Goal: Information Seeking & Learning: Learn about a topic

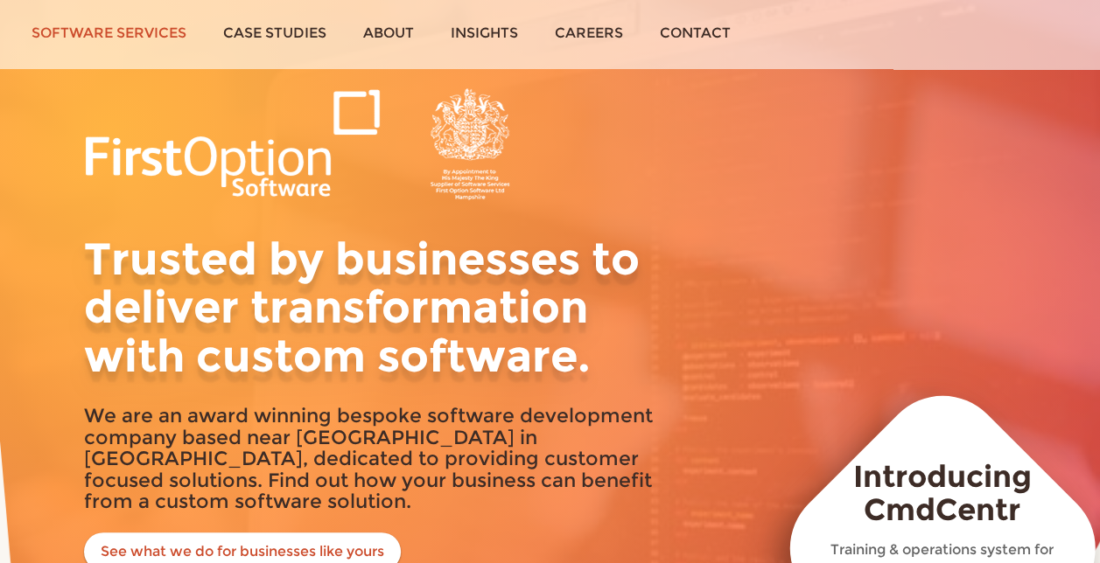
click at [167, 19] on link "Software services" at bounding box center [109, 33] width 192 height 66
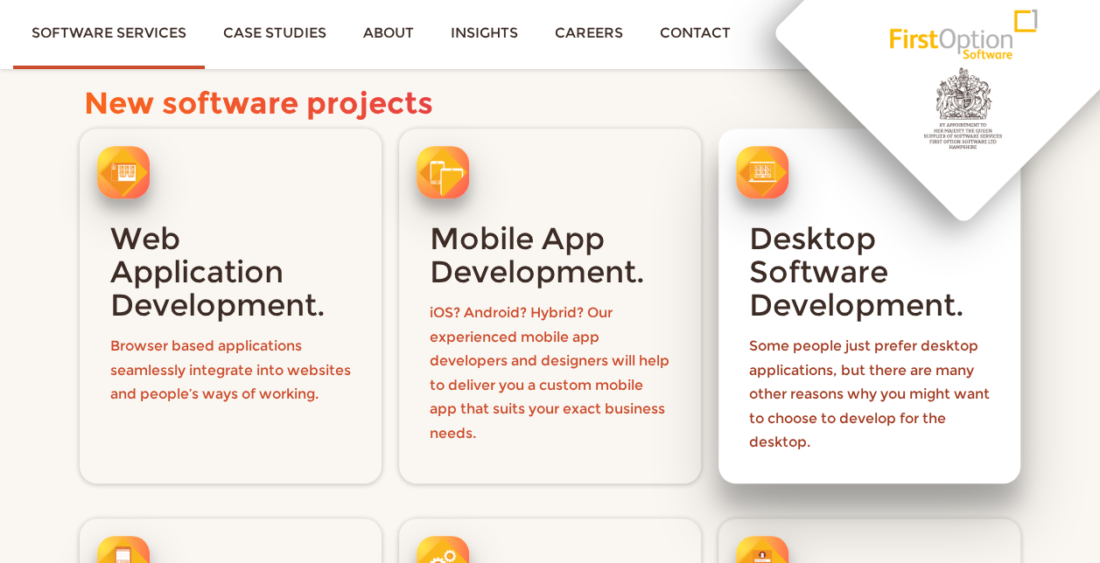
scroll to position [525, 0]
click at [831, 285] on h3 "Desktop Software Development." at bounding box center [869, 272] width 241 height 100
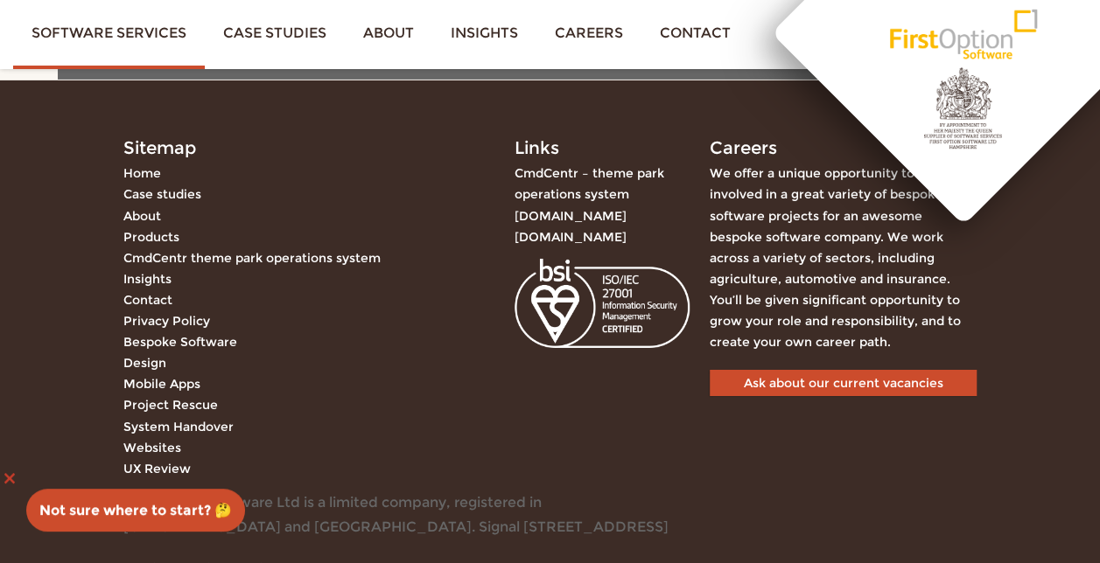
scroll to position [6184, 0]
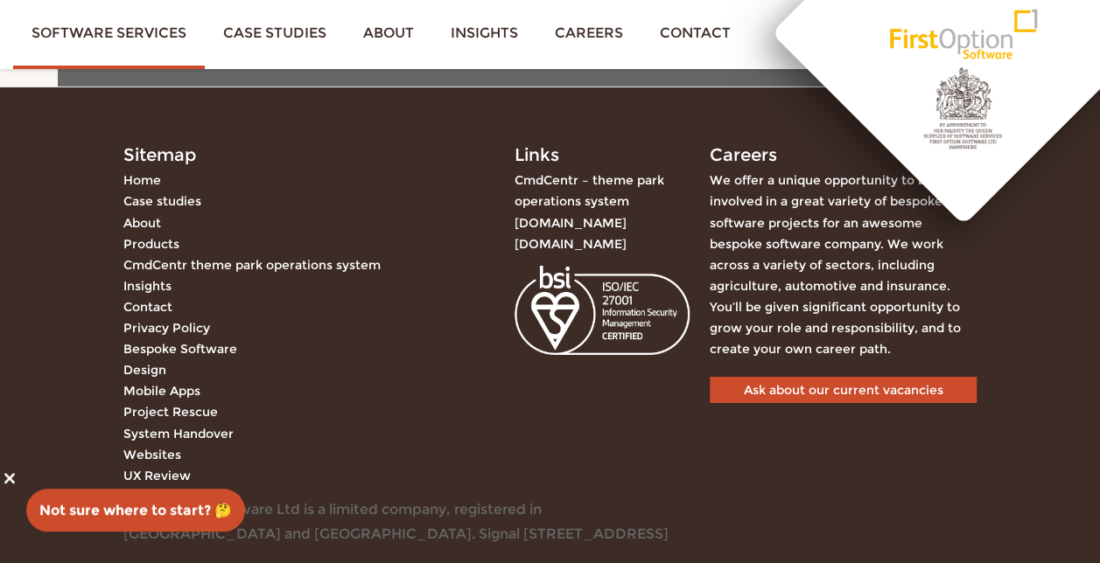
click at [253, 273] on link "CmdCentr theme park operations system" at bounding box center [251, 265] width 257 height 16
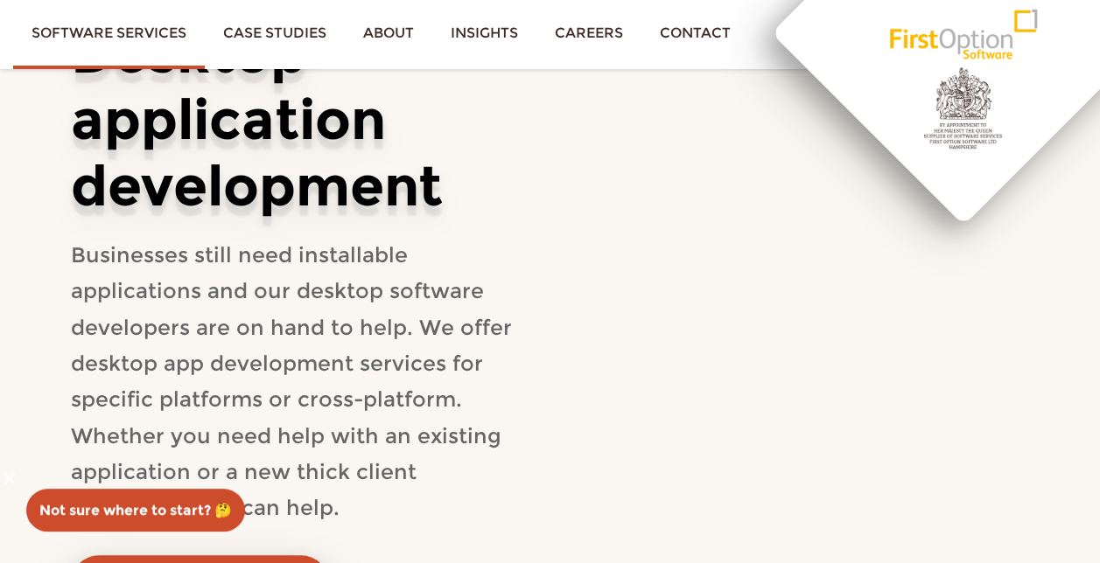
scroll to position [0, 0]
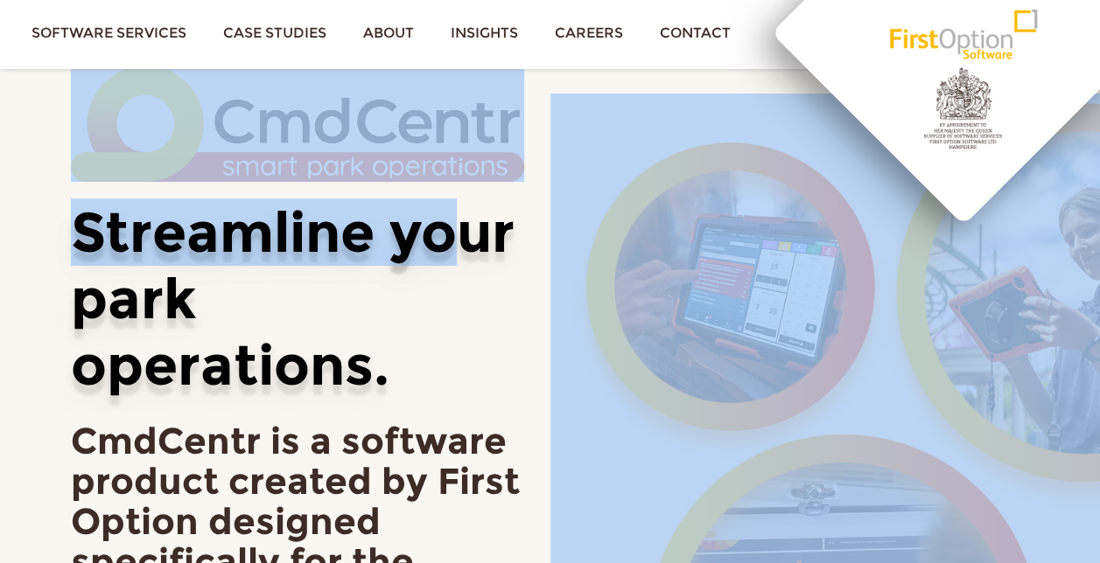
drag, startPoint x: 939, startPoint y: 267, endPoint x: 474, endPoint y: 280, distance: 464.8
click at [471, 268] on div "Streamline your park operations. CmdCentr is a software product created by Firs…" at bounding box center [550, 472] width 1011 height 813
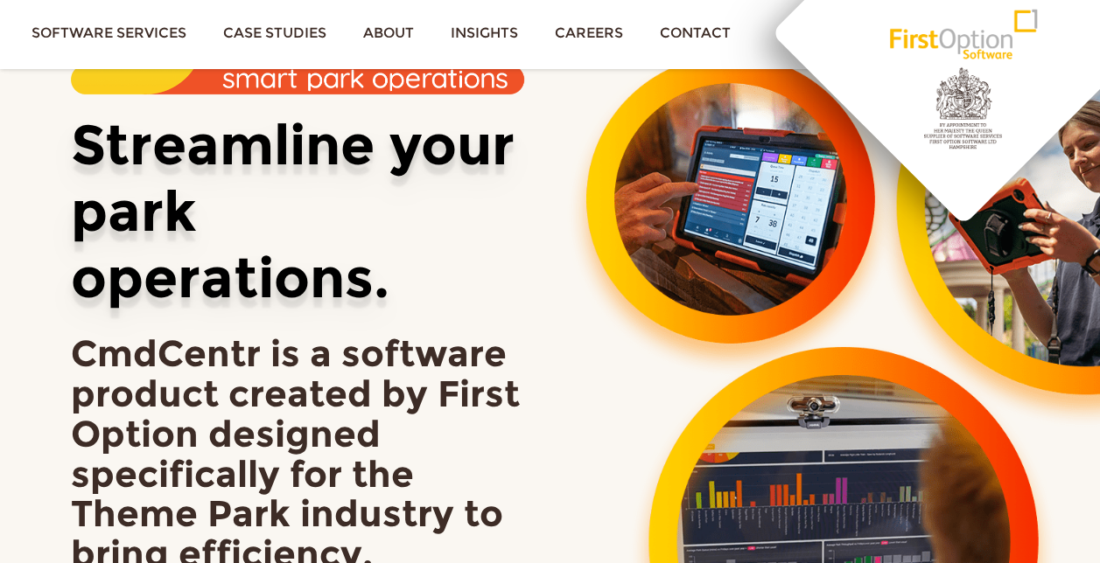
click at [373, 443] on h2 "CmdCentr is a software product created by First Option designed specifically fo…" at bounding box center [297, 514] width 453 height 360
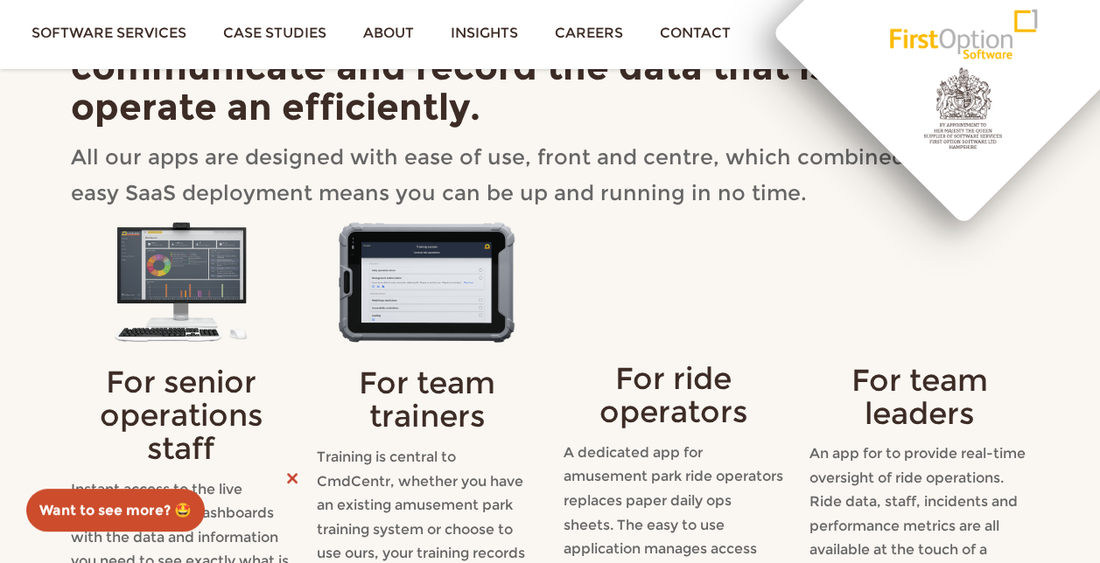
scroll to position [1837, 0]
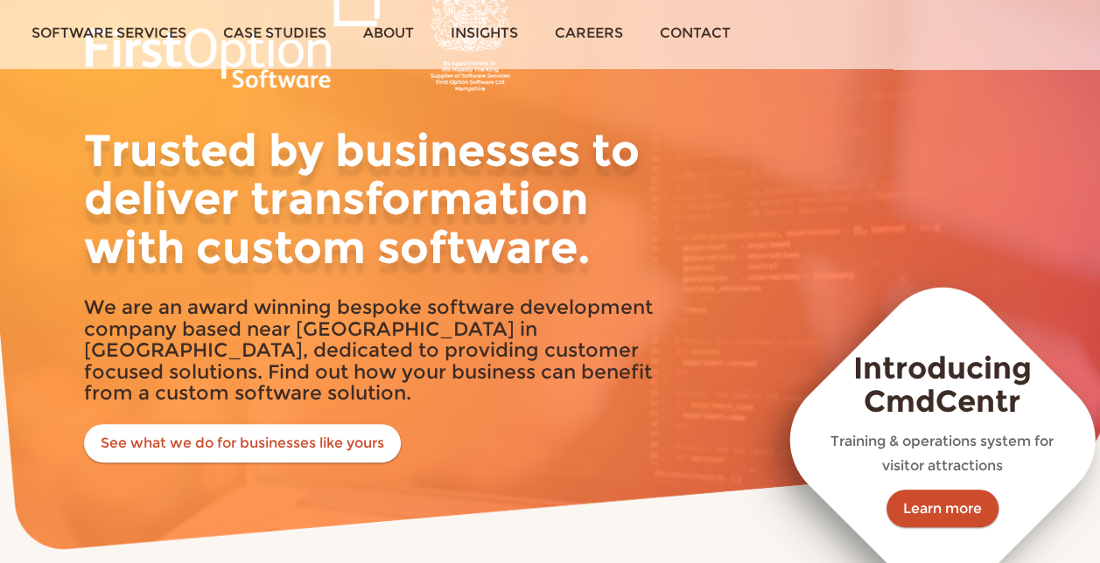
scroll to position [110, 0]
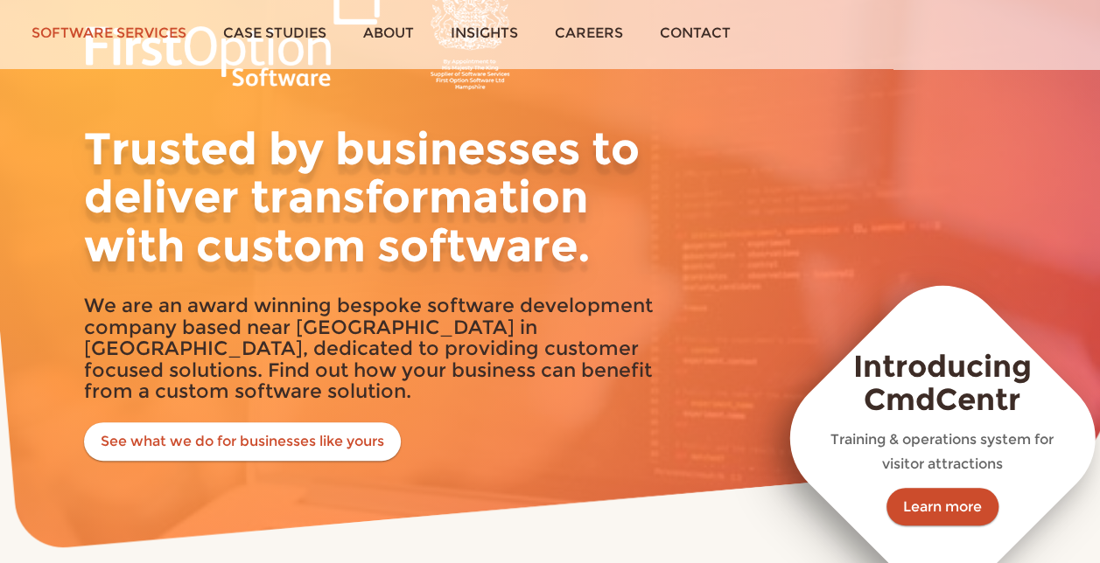
click at [128, 24] on link "Software services" at bounding box center [109, 33] width 192 height 66
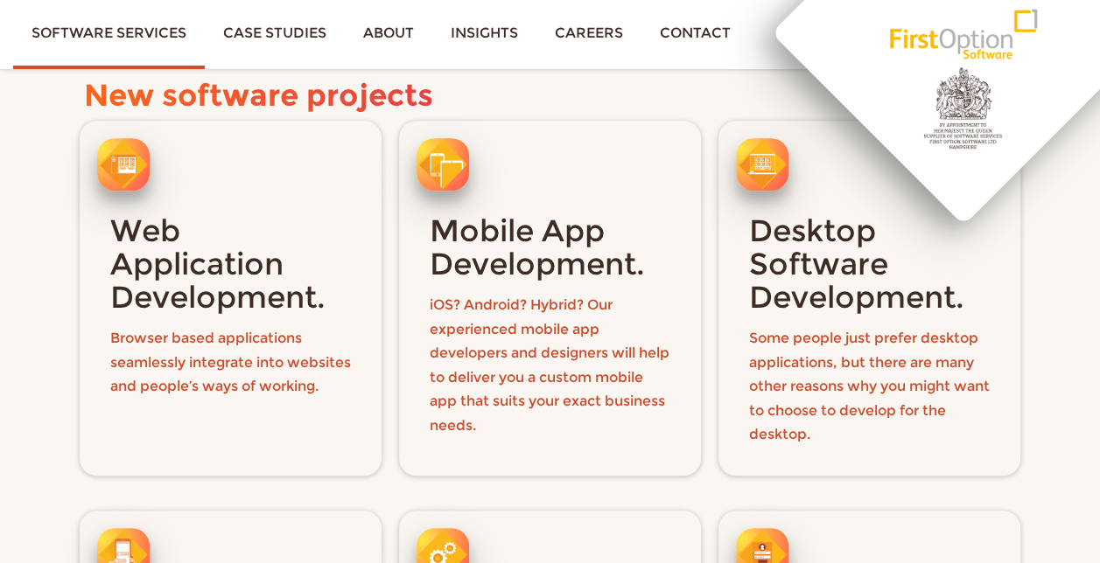
scroll to position [530, 0]
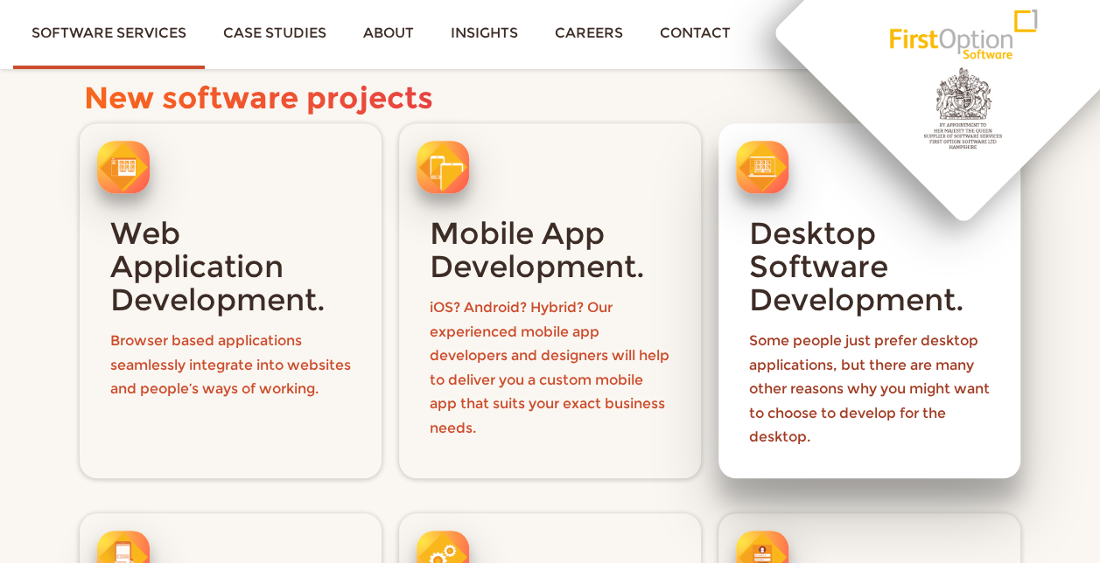
click at [844, 276] on h3 "Desktop Software Development." at bounding box center [869, 267] width 241 height 100
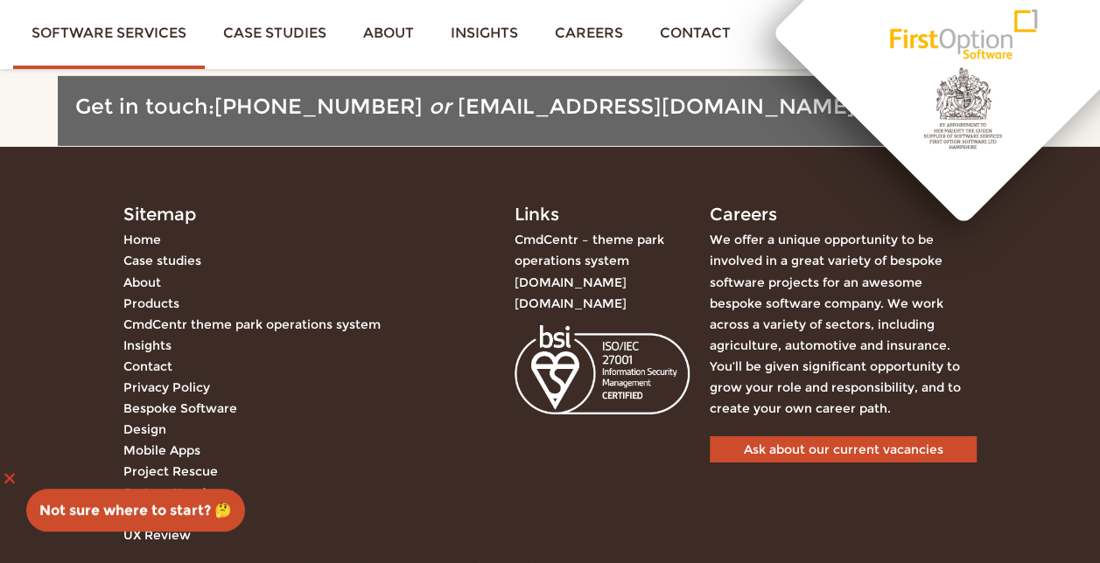
scroll to position [6272, 0]
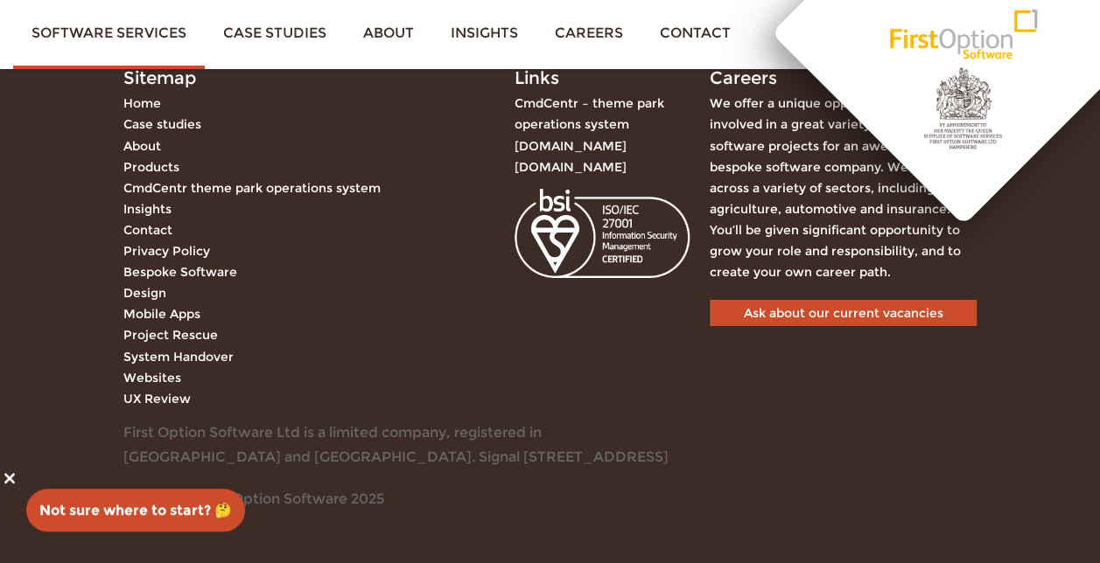
click at [192, 273] on link "Bespoke Software" at bounding box center [180, 272] width 114 height 16
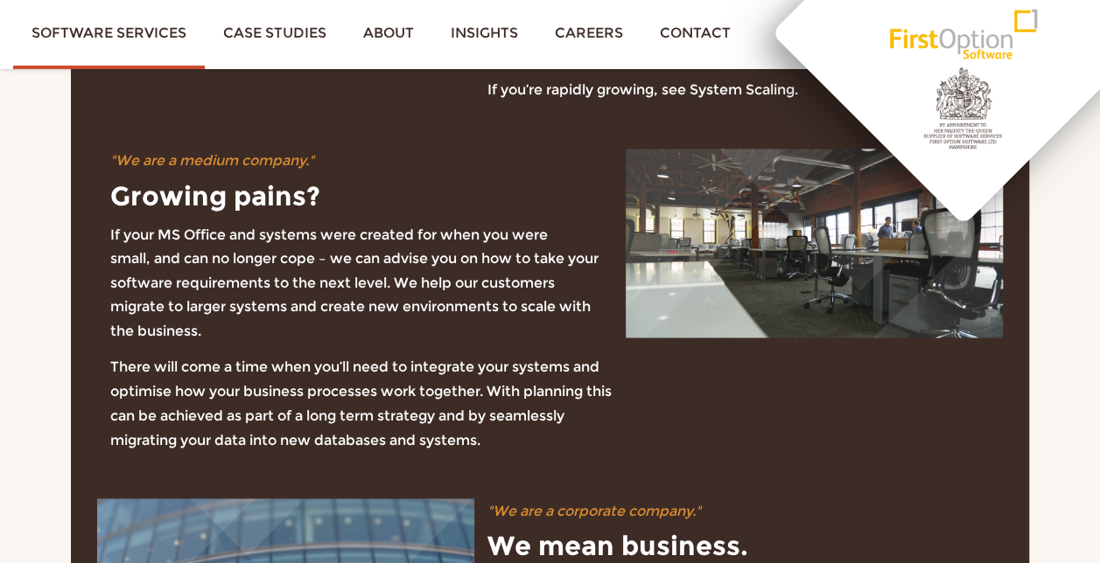
scroll to position [1232, 0]
